Goal: Information Seeking & Learning: Understand process/instructions

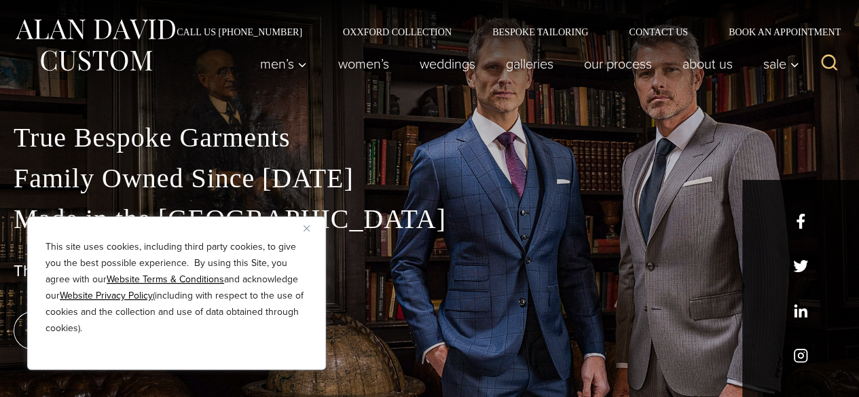
click at [305, 232] on button "Close" at bounding box center [312, 228] width 16 height 16
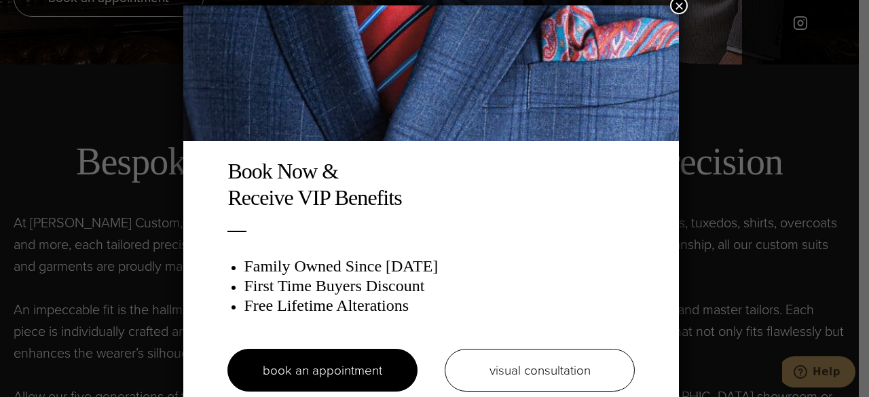
click at [683, 7] on button "×" at bounding box center [679, 6] width 18 height 18
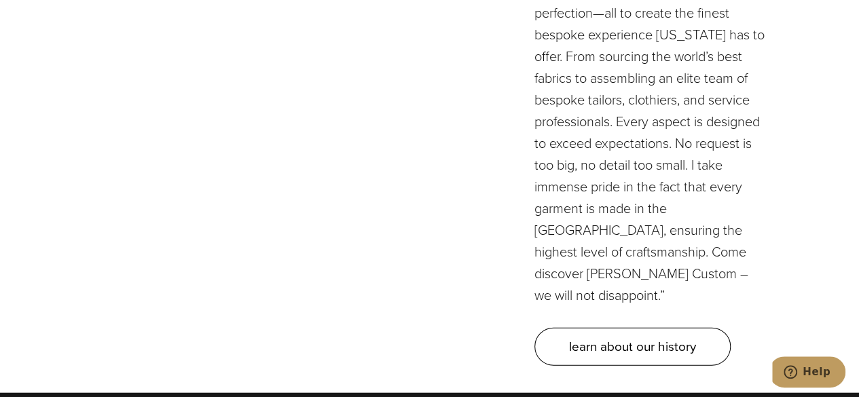
scroll to position [3955, 0]
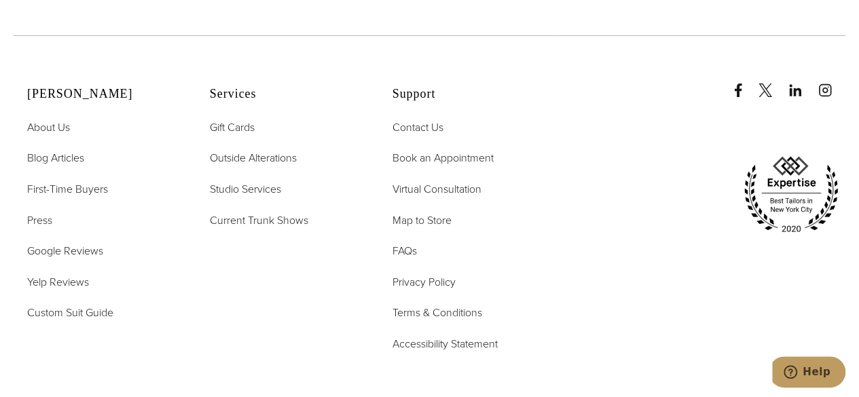
scroll to position [5173, 0]
click at [92, 305] on link "Custom Suit Guide" at bounding box center [70, 314] width 86 height 18
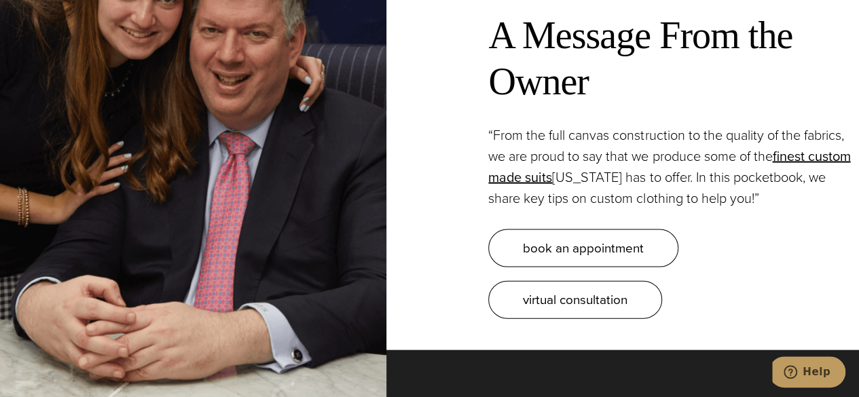
scroll to position [1331, 0]
